Goal: Information Seeking & Learning: Learn about a topic

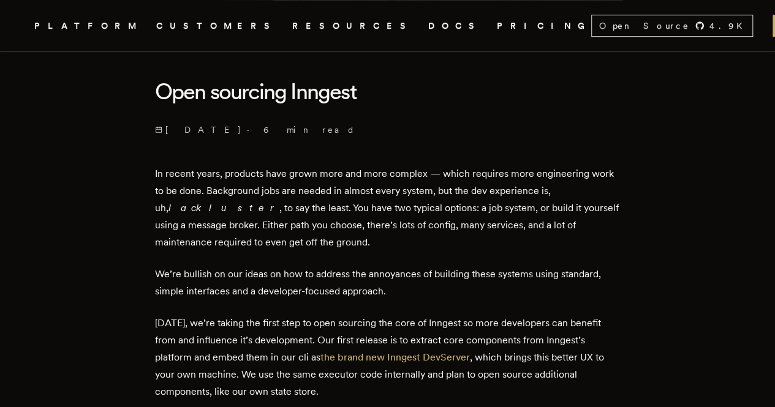
scroll to position [309, 0]
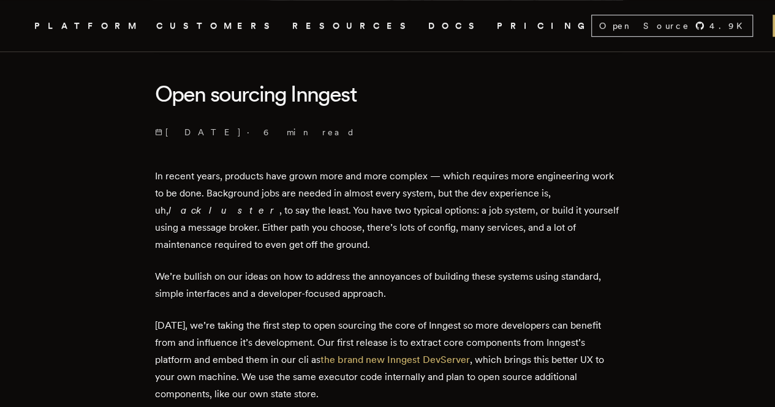
click at [553, 14] on nav "Inngest .cls-1 { fill: #FAFAF9; } PLATFORM CUSTOMERS RESOURCES DOCS PRICING Ope…" at bounding box center [387, 25] width 775 height 51
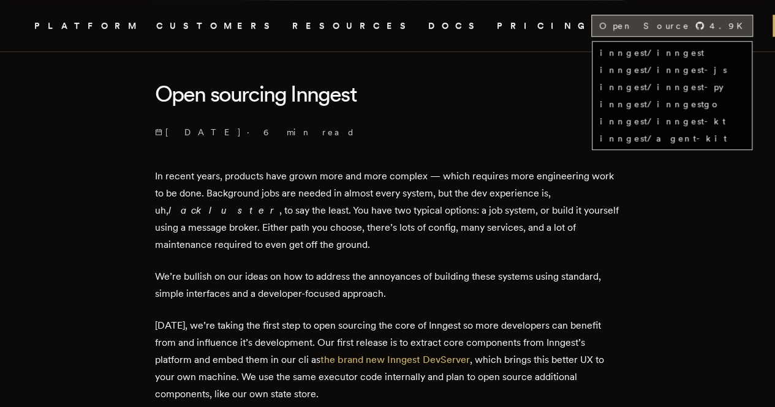
click at [599, 20] on span "Open Source" at bounding box center [644, 26] width 91 height 12
click at [600, 56] on link "inngest/inngest" at bounding box center [652, 53] width 104 height 10
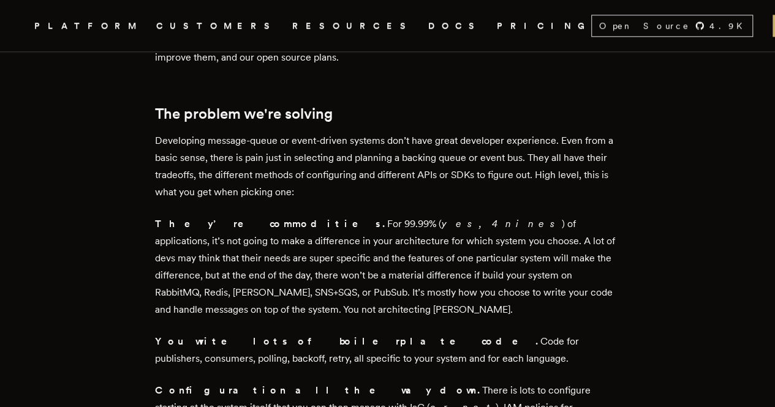
scroll to position [700, 0]
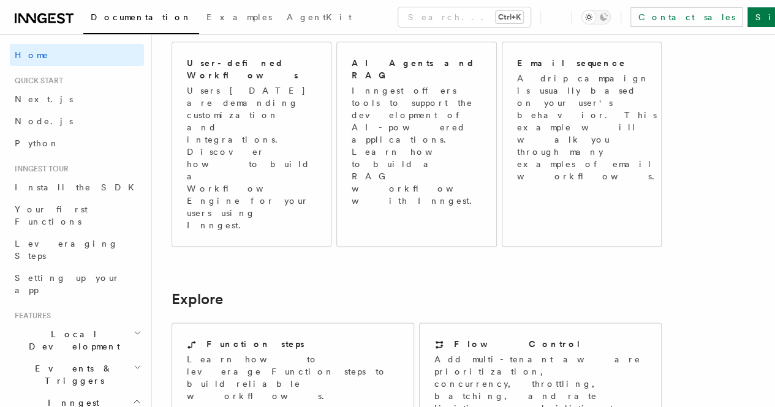
scroll to position [735, 0]
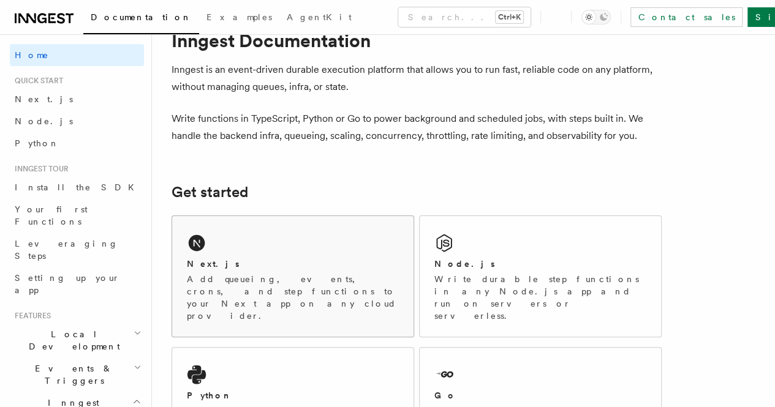
scroll to position [0, 0]
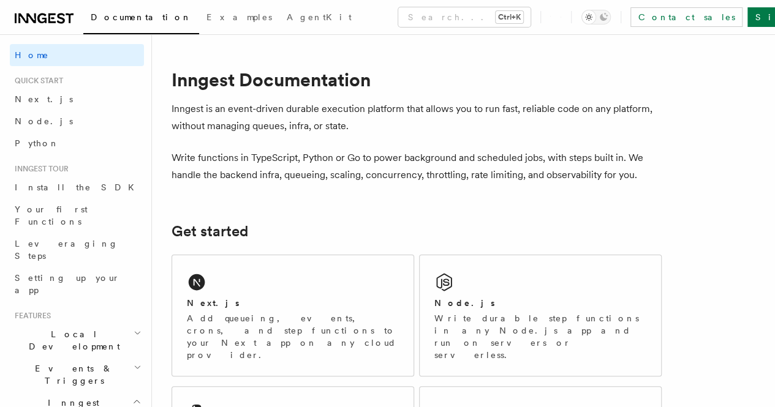
click at [132, 397] on icon "button" at bounding box center [136, 402] width 9 height 10
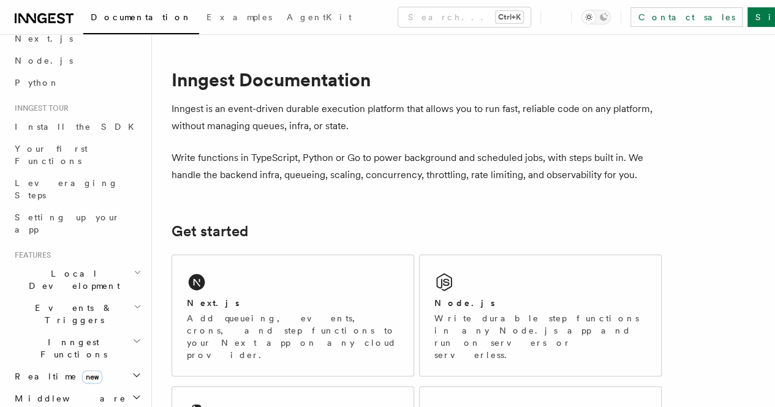
scroll to position [61, 0]
click at [132, 392] on icon "button" at bounding box center [137, 397] width 10 height 10
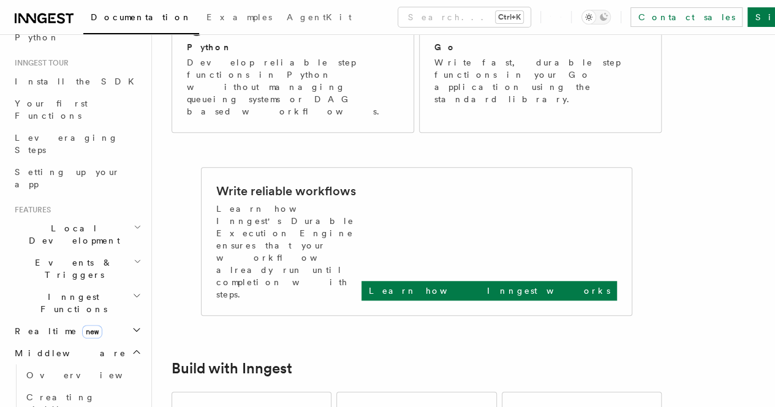
scroll to position [392, 0]
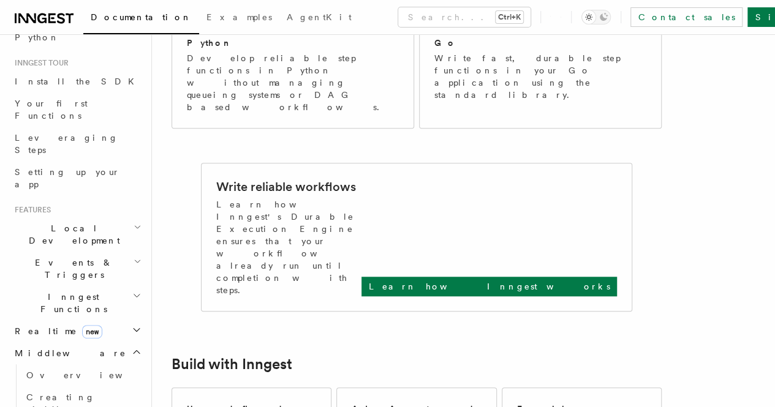
click at [528, 190] on div "Write reliable workflows Learn how Inngest's Durable Execution Engine ensures t…" at bounding box center [417, 238] width 430 height 148
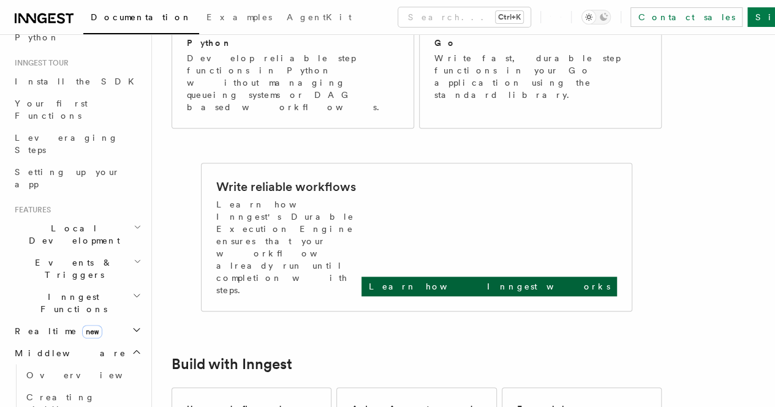
click at [528, 281] on p "Learn how Inngest works" at bounding box center [489, 287] width 241 height 12
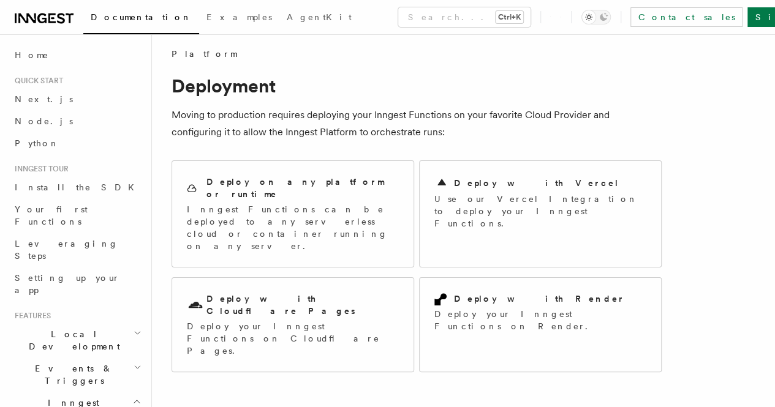
scroll to position [7, 0]
click at [235, 320] on p "Deploy your Inngest Functions on Cloudflare Pages." at bounding box center [293, 338] width 212 height 37
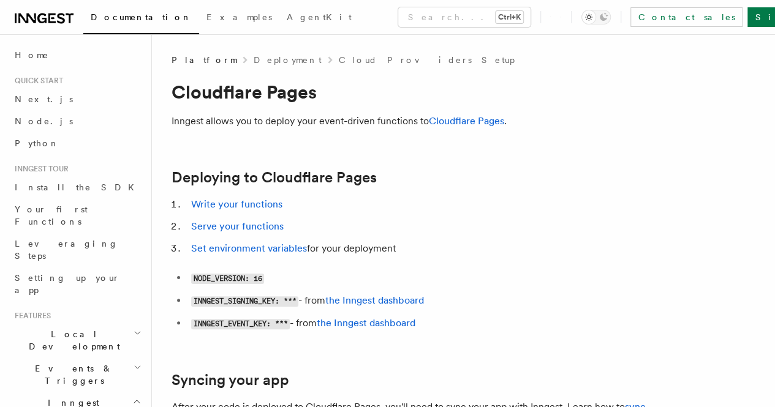
click at [257, 123] on p "Inngest allows you to deploy your event-driven functions to Cloudflare Pages ." at bounding box center [417, 121] width 490 height 17
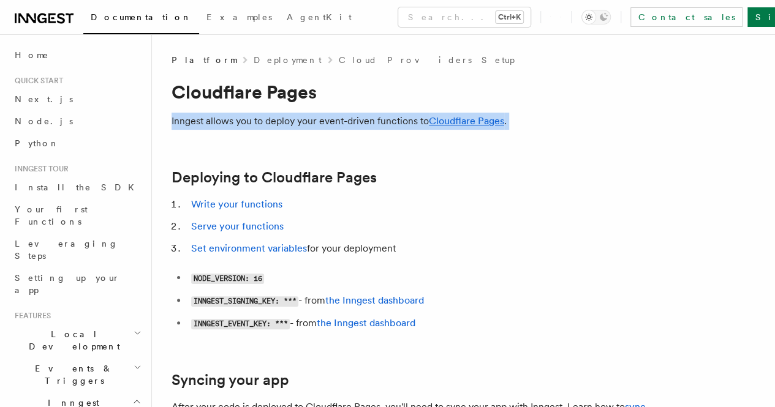
click at [257, 123] on p "Inngest allows you to deploy your event-driven functions to Cloudflare Pages ." at bounding box center [417, 121] width 490 height 17
click at [435, 119] on link "Cloudflare Pages" at bounding box center [466, 121] width 75 height 12
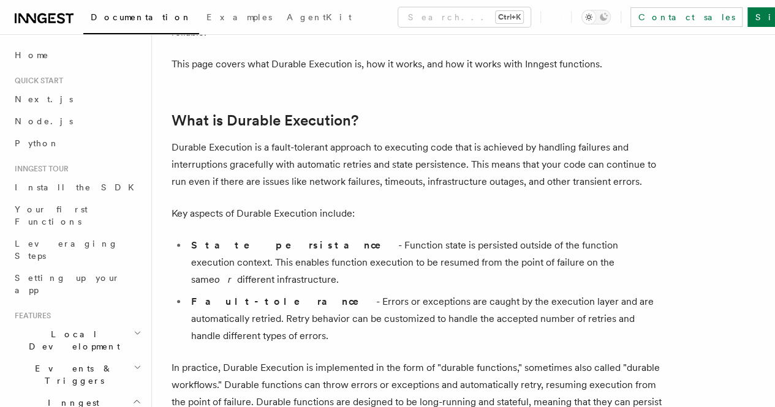
scroll to position [124, 0]
click at [306, 288] on li "State persistance - Function state is persisted outside of the function executi…" at bounding box center [424, 261] width 474 height 51
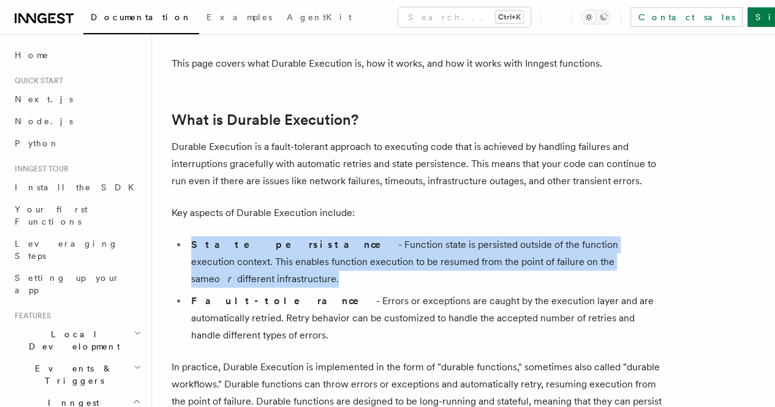
click at [306, 288] on li "State persistance - Function state is persisted outside of the function executi…" at bounding box center [424, 261] width 474 height 51
click at [403, 285] on li "State persistance - Function state is persisted outside of the function executi…" at bounding box center [424, 261] width 474 height 51
